Goal: Navigation & Orientation: Understand site structure

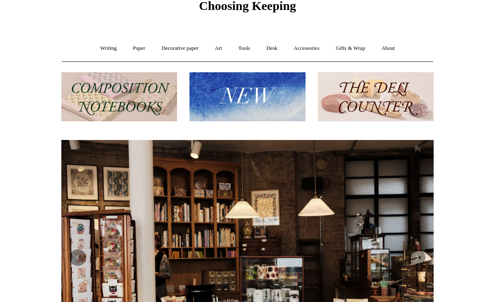
scroll to position [36, 0]
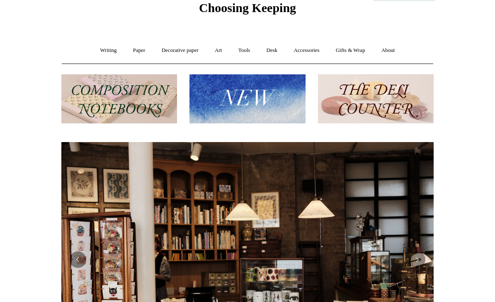
click at [133, 51] on link "Paper +" at bounding box center [139, 50] width 27 height 22
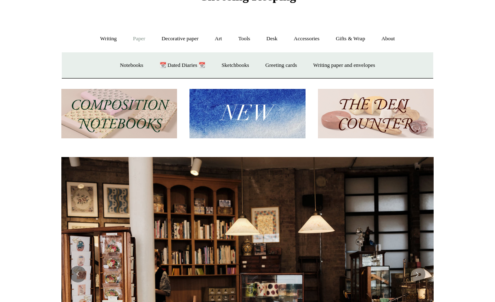
scroll to position [0, 0]
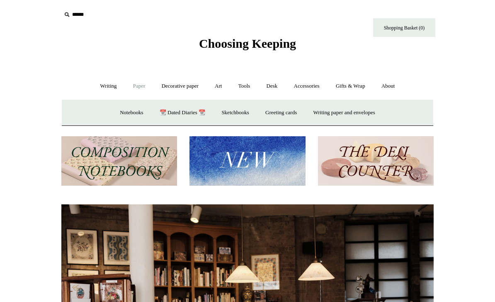
click at [239, 168] on img at bounding box center [248, 160] width 116 height 49
click at [333, 112] on link "Writing paper and envelopes +" at bounding box center [344, 113] width 77 height 22
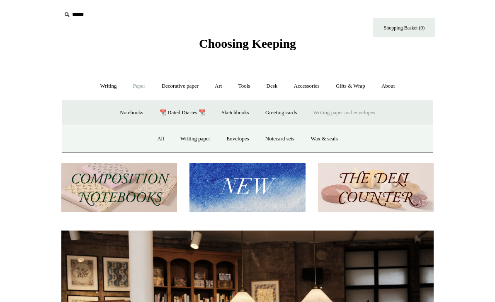
click at [327, 111] on link "Writing paper and envelopes -" at bounding box center [344, 113] width 77 height 22
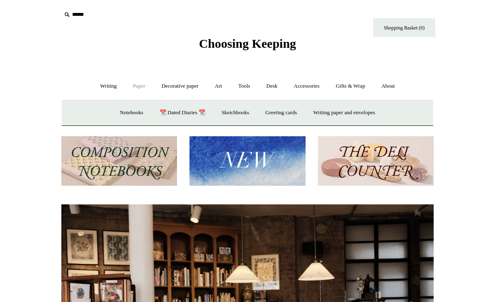
click at [326, 117] on link "Writing paper and envelopes +" at bounding box center [344, 113] width 77 height 22
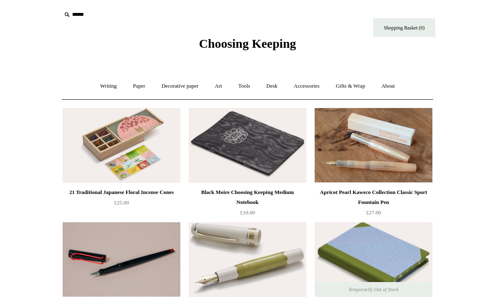
click at [137, 89] on link "Paper +" at bounding box center [139, 86] width 27 height 22
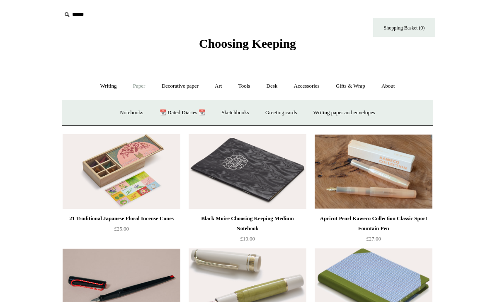
click at [228, 107] on link "Sketchbooks +" at bounding box center [235, 113] width 42 height 22
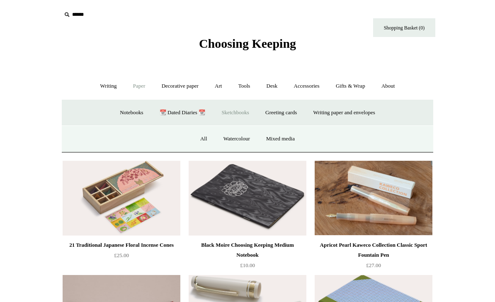
click at [201, 140] on link "All" at bounding box center [204, 139] width 22 height 22
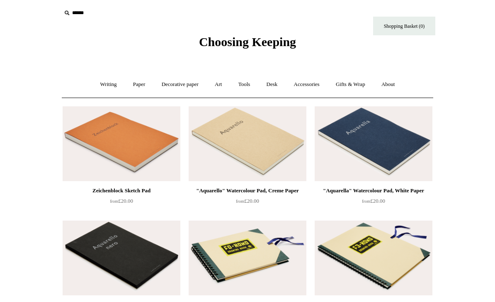
scroll to position [4, 0]
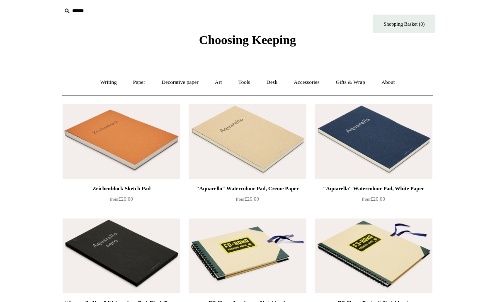
click at [223, 86] on link "Art +" at bounding box center [218, 82] width 22 height 22
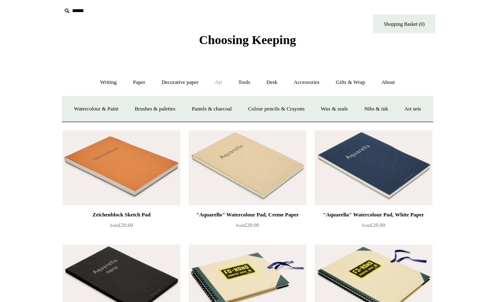
click at [397, 120] on link "Art sets" at bounding box center [413, 109] width 32 height 22
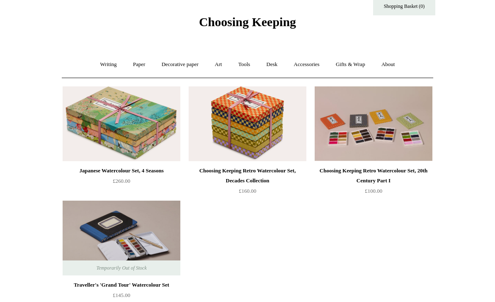
scroll to position [19, 0]
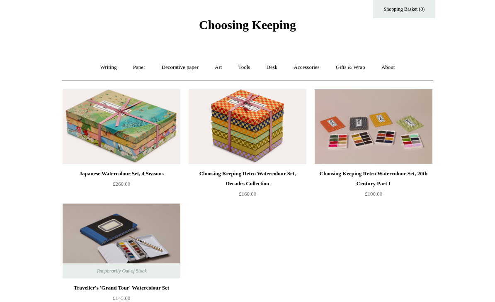
click at [214, 68] on link "Art +" at bounding box center [218, 67] width 22 height 22
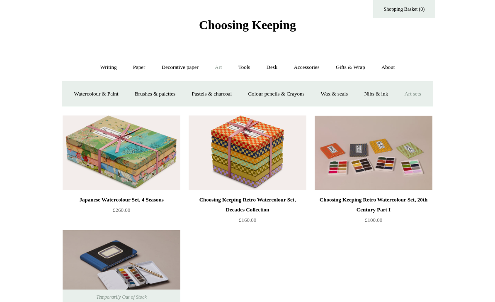
click at [94, 92] on link "Watercolour & Paint" at bounding box center [95, 94] width 59 height 22
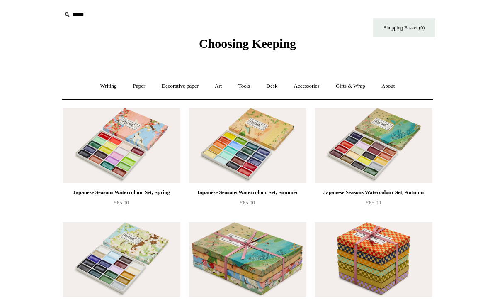
click at [243, 89] on link "Tools +" at bounding box center [244, 86] width 27 height 22
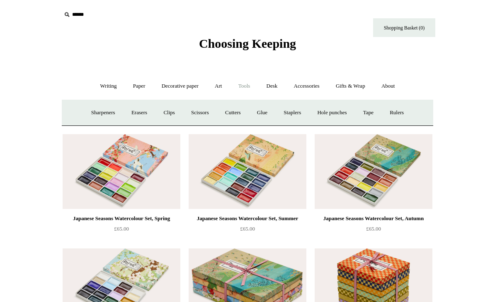
click at [214, 80] on link "Art +" at bounding box center [218, 86] width 22 height 22
click at [284, 110] on link "Colour pencils & Crayons" at bounding box center [276, 113] width 71 height 22
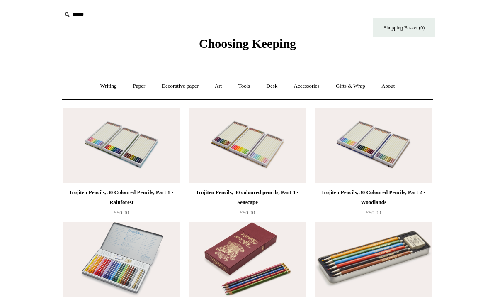
click at [216, 89] on link "Art +" at bounding box center [218, 86] width 22 height 22
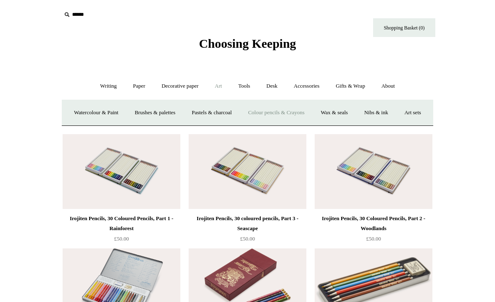
click at [396, 112] on link "Nibs & ink" at bounding box center [376, 113] width 39 height 22
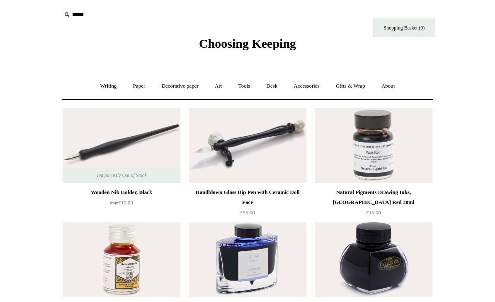
click at [273, 91] on link "Desk +" at bounding box center [272, 86] width 26 height 22
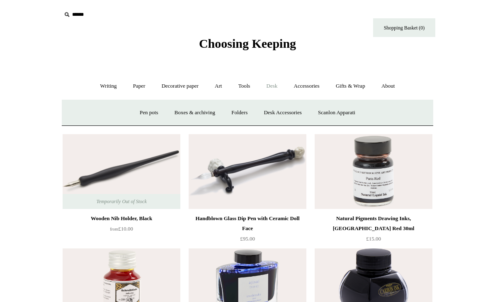
click at [145, 114] on link "Pen pots" at bounding box center [148, 113] width 33 height 22
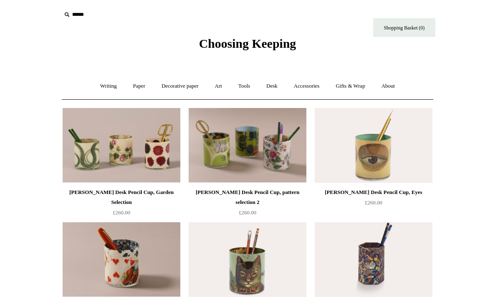
click at [248, 92] on link "Tools +" at bounding box center [244, 86] width 27 height 22
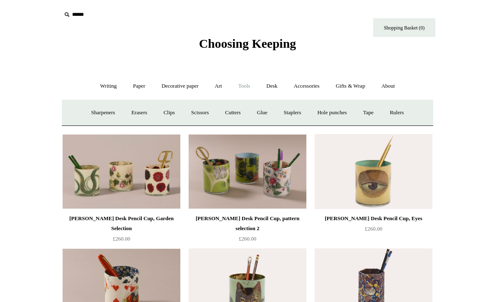
click at [268, 83] on link "Desk +" at bounding box center [272, 86] width 26 height 22
click at [273, 114] on link "Desk Accessories" at bounding box center [282, 113] width 53 height 22
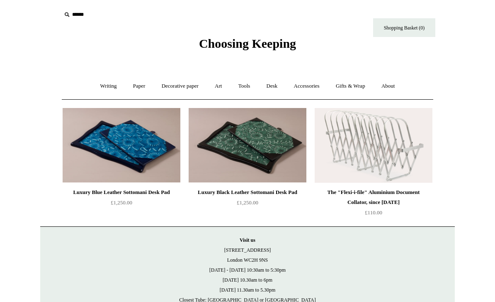
click at [307, 89] on link "Accessories +" at bounding box center [307, 86] width 41 height 22
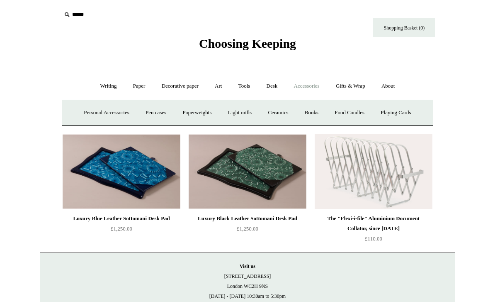
click at [346, 110] on link "Food Candles" at bounding box center [349, 113] width 45 height 22
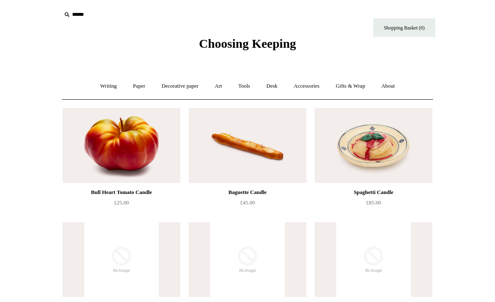
click at [355, 91] on link "Gifts & Wrap +" at bounding box center [351, 86] width 44 height 22
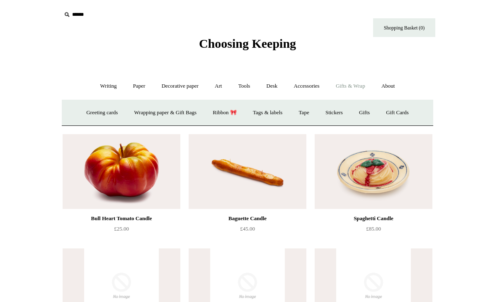
click at [304, 89] on link "Accessories +" at bounding box center [307, 86] width 41 height 22
click at [355, 93] on link "Gifts & Wrap +" at bounding box center [351, 86] width 44 height 22
click at [225, 114] on link "Ribbon 🎀" at bounding box center [224, 113] width 39 height 22
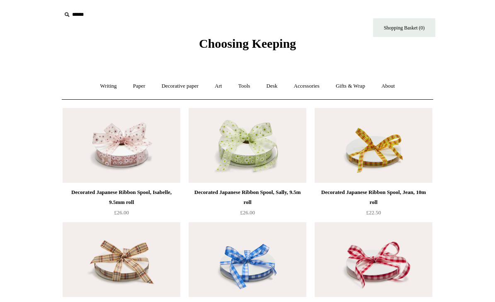
click at [295, 81] on link "Accessories +" at bounding box center [307, 86] width 41 height 22
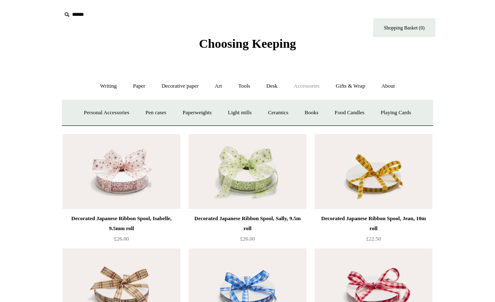
click at [274, 114] on link "Ceramics +" at bounding box center [277, 113] width 35 height 22
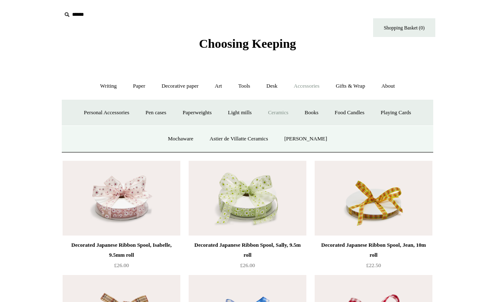
click at [189, 140] on link "Mochaware" at bounding box center [181, 139] width 40 height 22
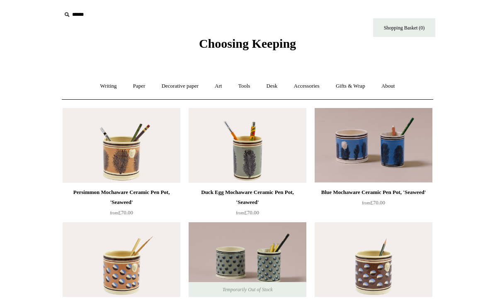
click at [302, 90] on link "Accessories +" at bounding box center [307, 86] width 41 height 22
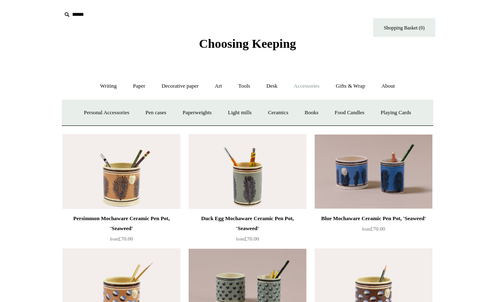
click at [276, 114] on link "Ceramics +" at bounding box center [277, 113] width 35 height 22
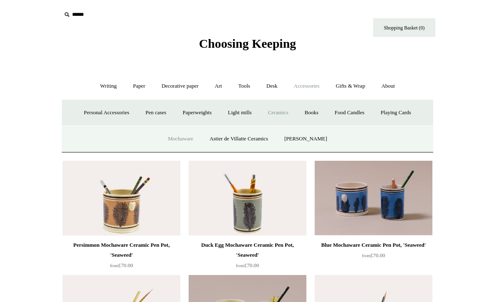
click at [237, 141] on link "Astier de Villatte Ceramics" at bounding box center [238, 139] width 73 height 22
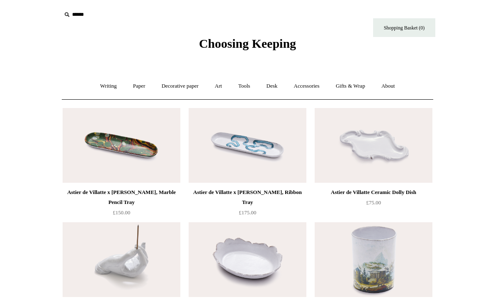
click at [247, 85] on link "Tools +" at bounding box center [244, 86] width 27 height 22
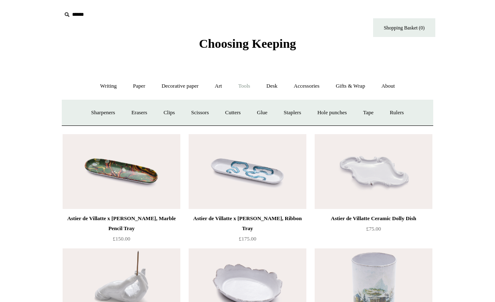
click at [231, 112] on link "Cutters" at bounding box center [233, 113] width 31 height 22
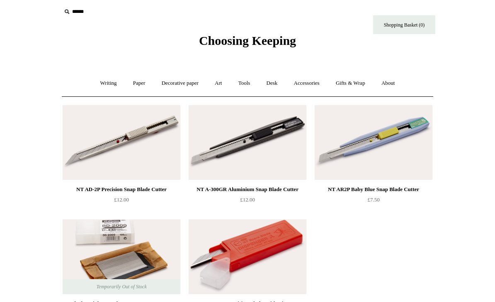
scroll to position [3, 0]
click at [250, 89] on link "Tools +" at bounding box center [244, 83] width 27 height 22
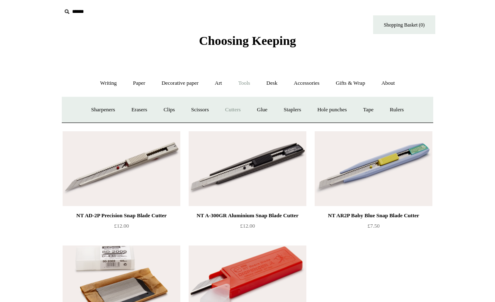
click at [288, 111] on link "Staplers +" at bounding box center [292, 110] width 32 height 22
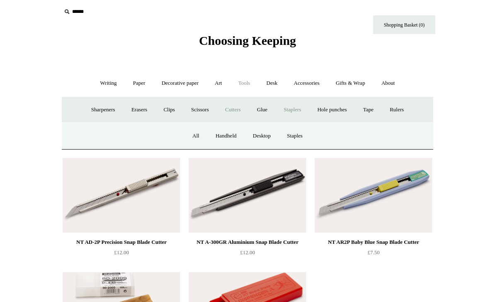
click at [198, 110] on link "Scissors" at bounding box center [200, 110] width 33 height 22
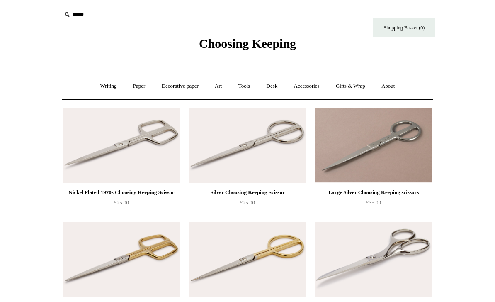
click at [183, 90] on link "Decorative paper +" at bounding box center [180, 86] width 52 height 22
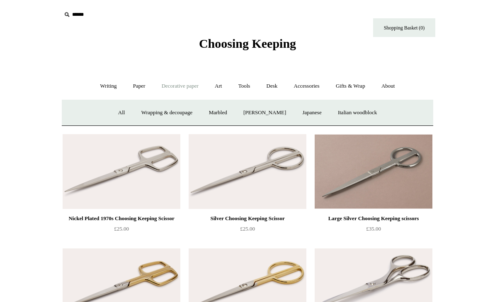
click at [257, 111] on link "[PERSON_NAME]" at bounding box center [265, 113] width 58 height 22
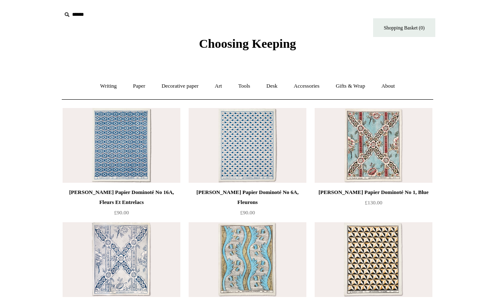
click at [168, 90] on link "Decorative paper +" at bounding box center [180, 86] width 52 height 22
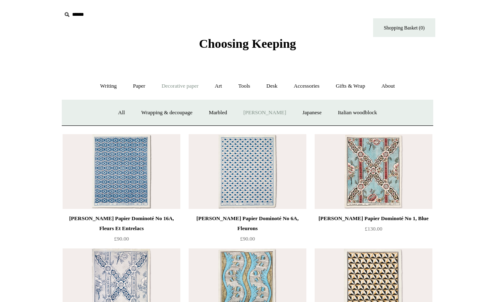
click at [209, 109] on link "Marbled" at bounding box center [218, 113] width 33 height 22
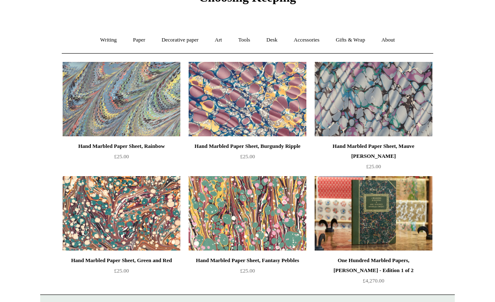
scroll to position [26, 0]
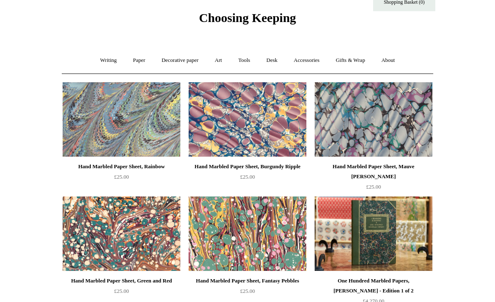
click at [171, 64] on link "Decorative paper +" at bounding box center [180, 60] width 52 height 22
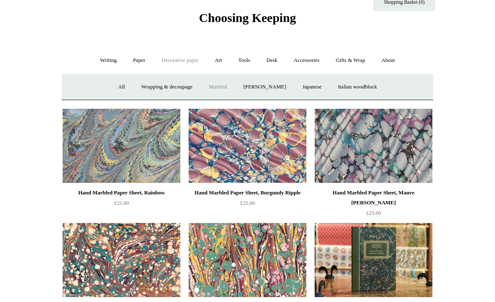
click at [308, 89] on link "Japanese" at bounding box center [312, 87] width 34 height 22
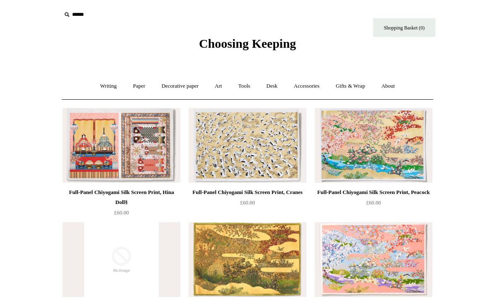
click at [104, 90] on link "Writing +" at bounding box center [109, 86] width 32 height 22
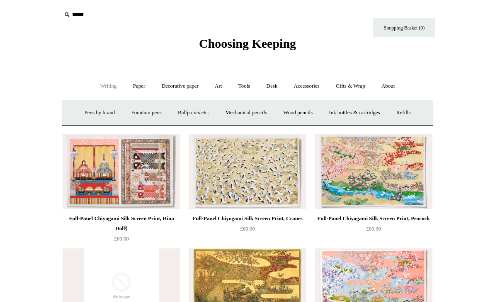
click at [296, 116] on link "Wood pencils +" at bounding box center [298, 113] width 44 height 22
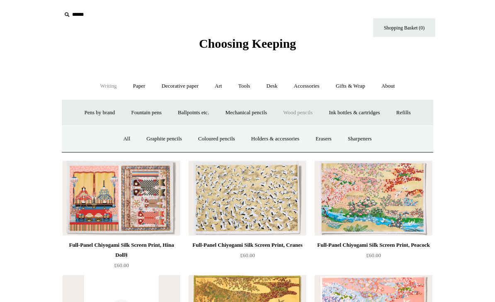
click at [206, 139] on link "Coloured pencils" at bounding box center [216, 139] width 51 height 22
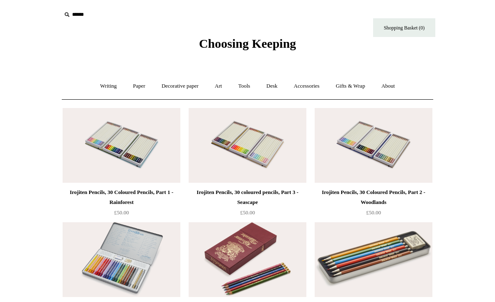
click at [102, 91] on link "Writing +" at bounding box center [109, 86] width 32 height 22
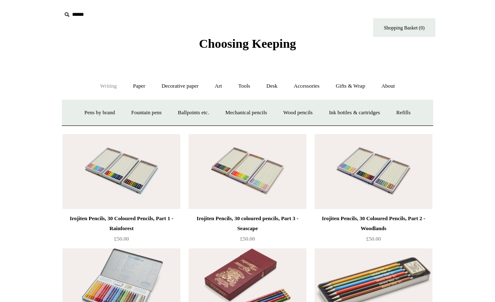
click at [84, 113] on link "Pens by brand +" at bounding box center [100, 113] width 46 height 22
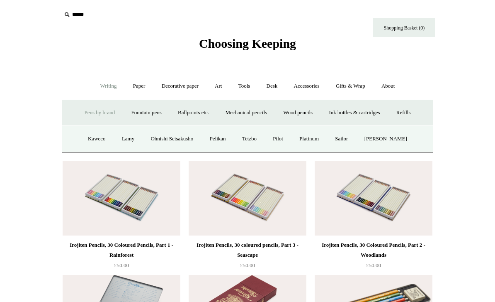
click at [246, 111] on link "Mechanical pencils +" at bounding box center [246, 113] width 57 height 22
click at [244, 134] on link "Chunky" at bounding box center [245, 139] width 32 height 22
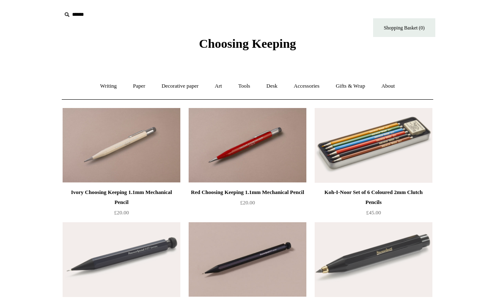
click at [167, 89] on link "Decorative paper +" at bounding box center [180, 86] width 52 height 22
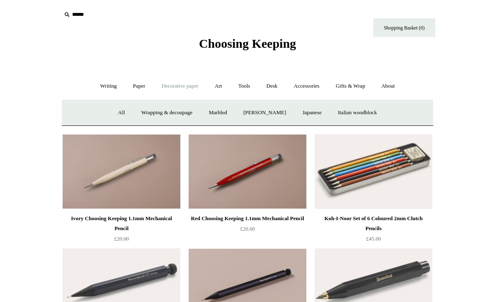
click at [136, 83] on link "Paper +" at bounding box center [139, 86] width 27 height 22
click at [107, 88] on link "Writing +" at bounding box center [109, 86] width 32 height 22
click at [131, 114] on link "Fountain pens +" at bounding box center [146, 113] width 45 height 22
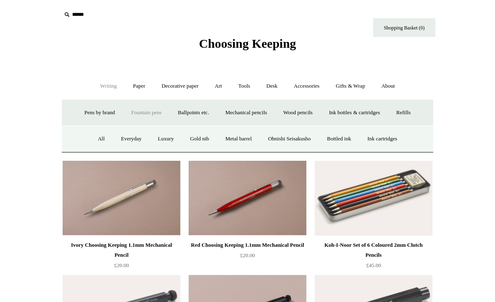
click at [97, 144] on link "All" at bounding box center [101, 139] width 22 height 22
